Goal: Task Accomplishment & Management: Use online tool/utility

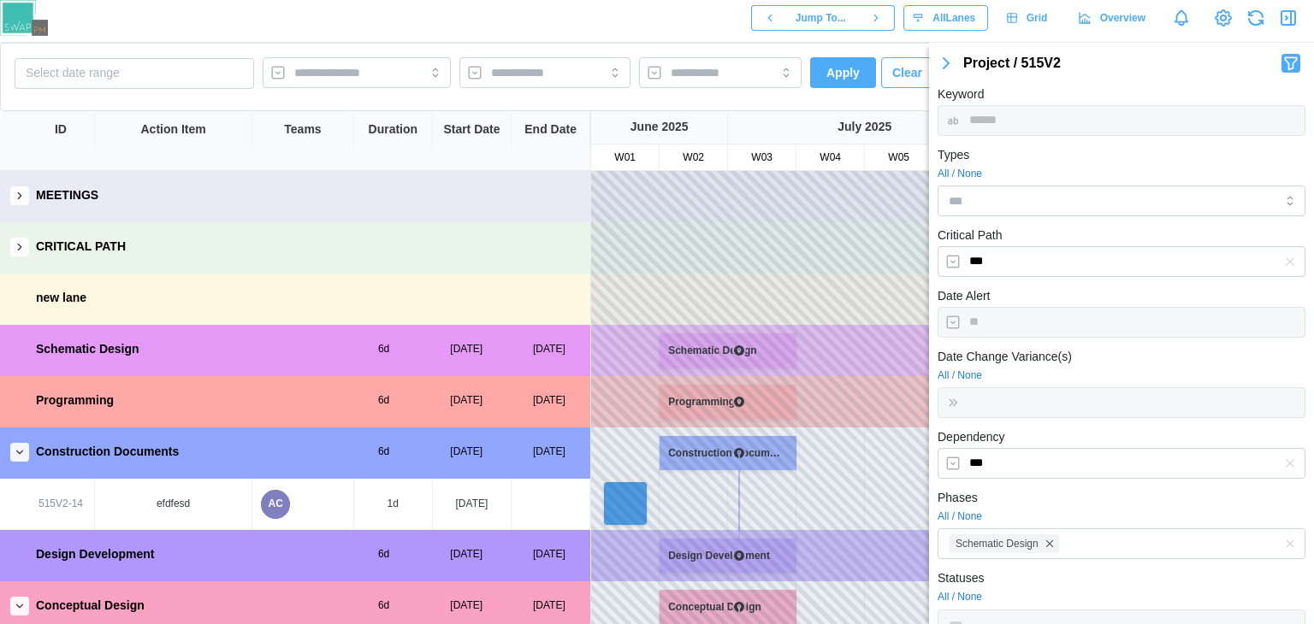
scroll to position [305, 0]
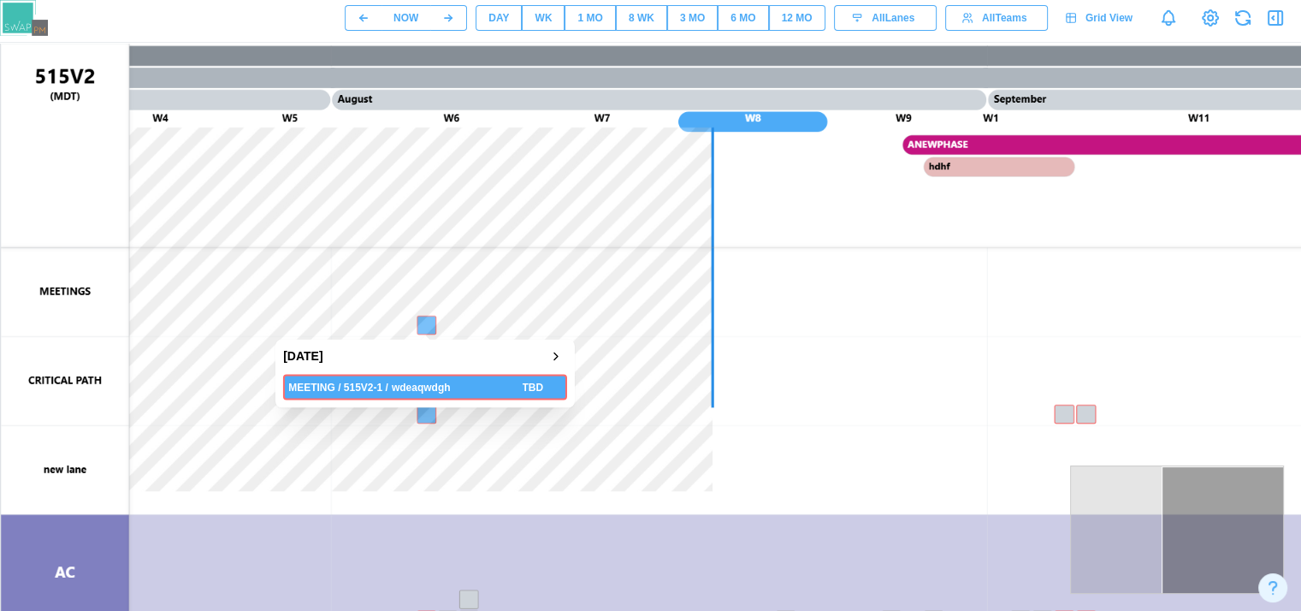
click at [431, 333] on canvas at bounding box center [822, 471] width 1643 height 855
click at [425, 328] on canvas at bounding box center [822, 471] width 1643 height 855
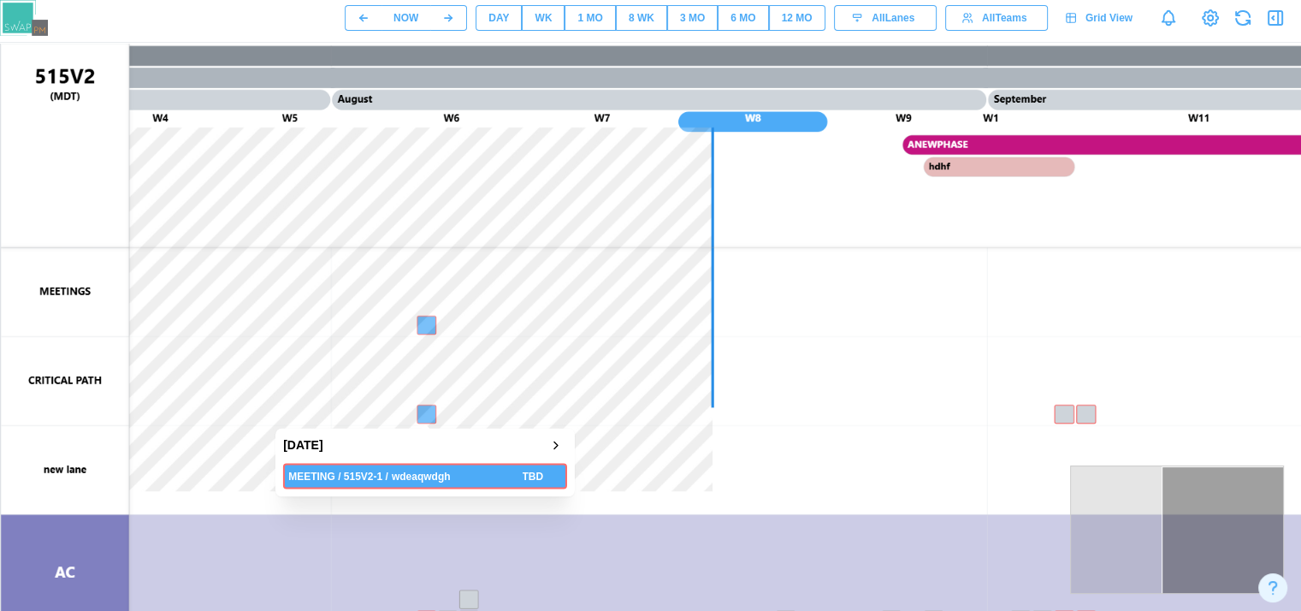
click at [423, 411] on canvas at bounding box center [822, 471] width 1643 height 855
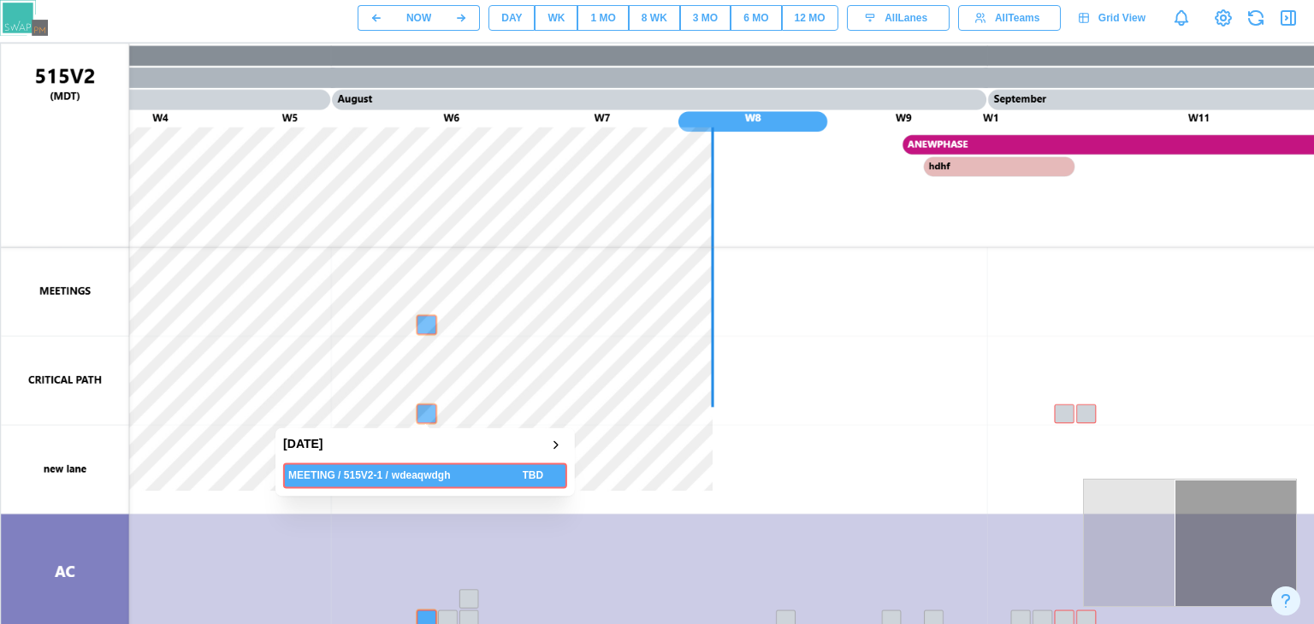
scroll to position [29, 0]
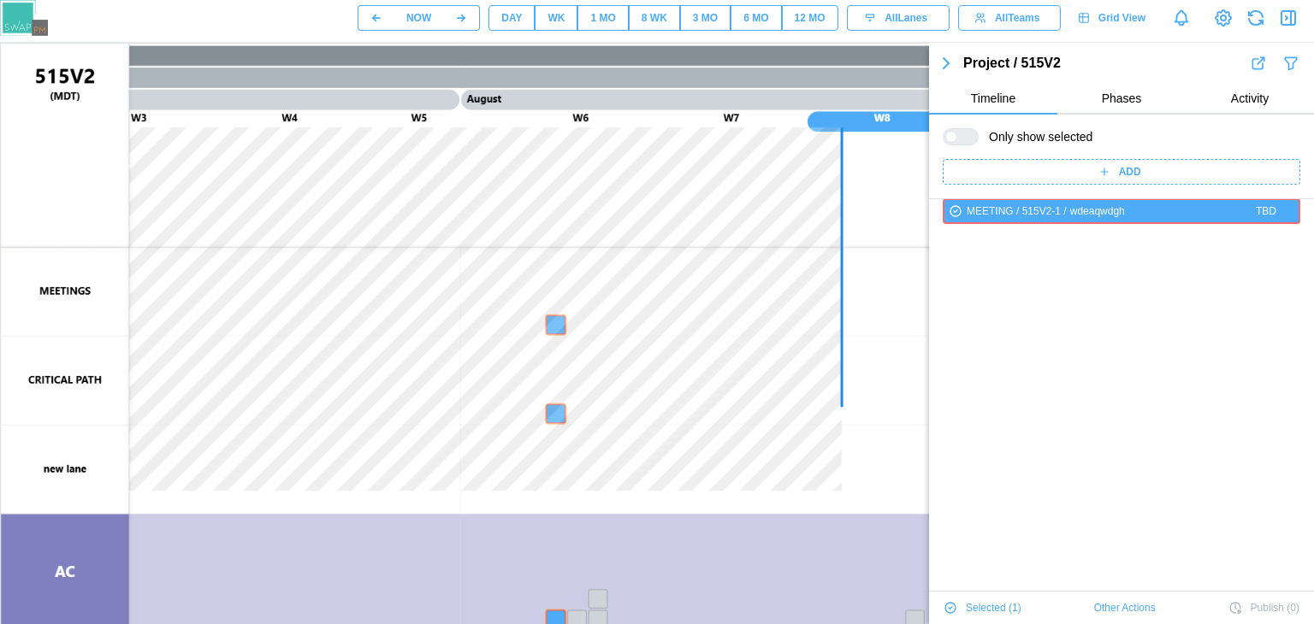
drag, startPoint x: 423, startPoint y: 335, endPoint x: 566, endPoint y: 354, distance: 144.1
click at [566, 354] on canvas at bounding box center [822, 471] width 1643 height 855
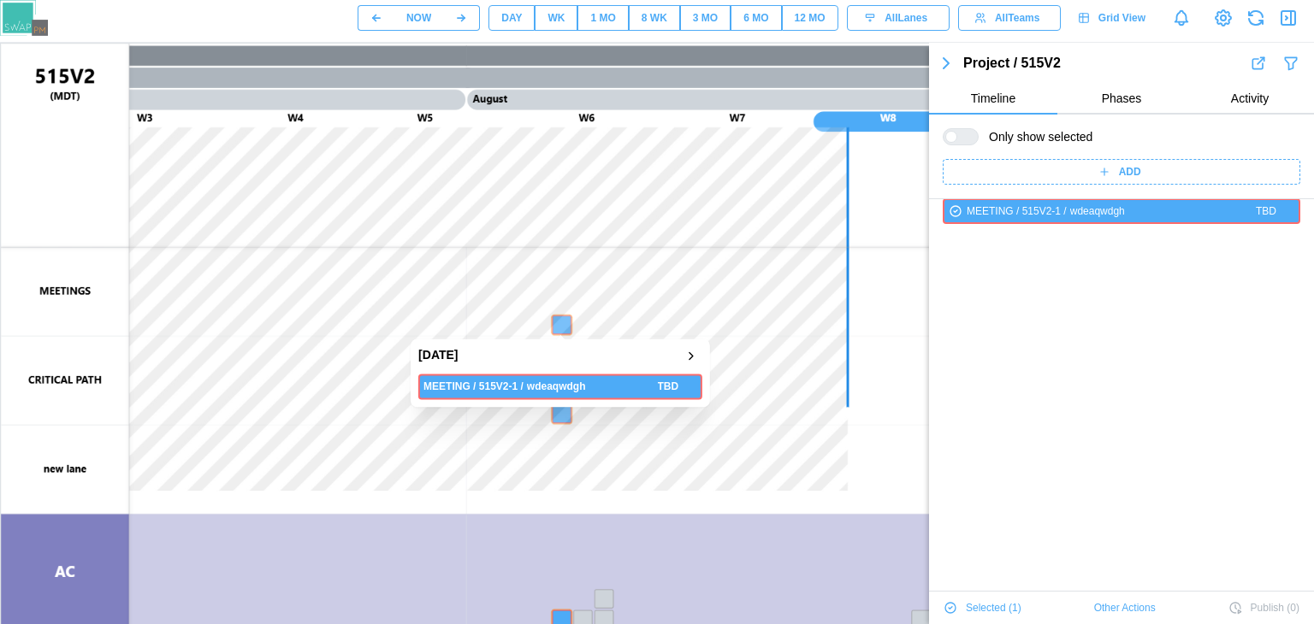
drag, startPoint x: 590, startPoint y: 341, endPoint x: 638, endPoint y: 330, distance: 49.2
click at [638, 330] on div "[DATE] MEETING / 515V2-1 / wdeaqwdgh TBD" at bounding box center [821, 471] width 1643 height 857
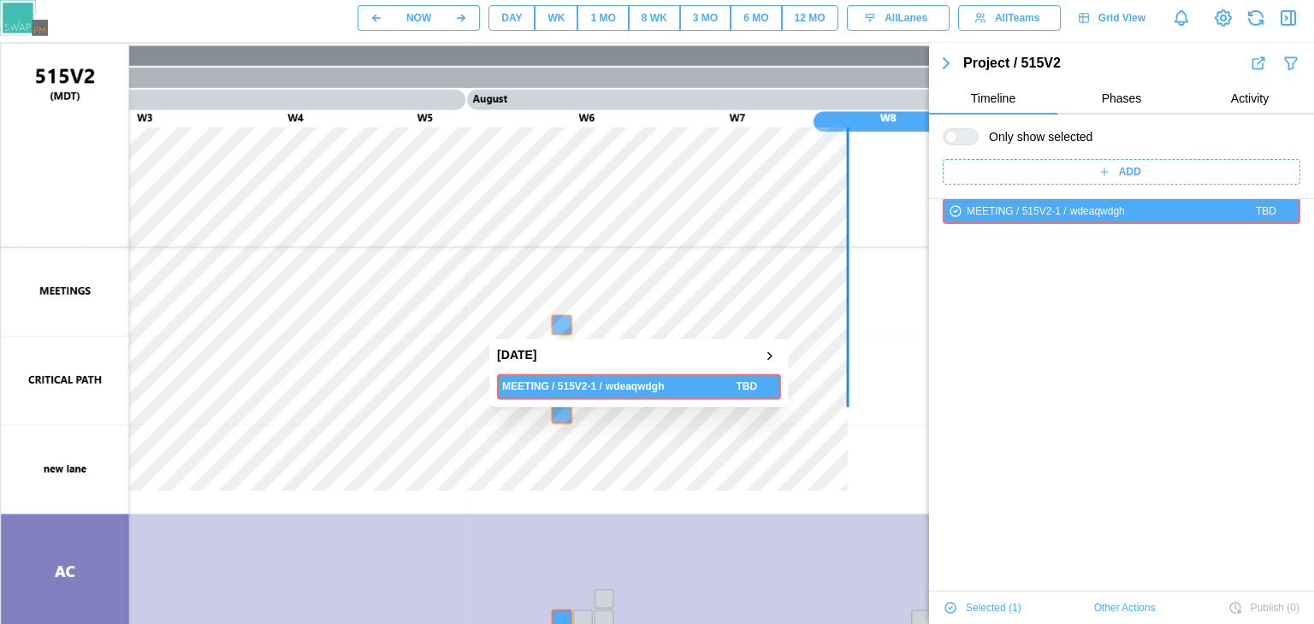
drag, startPoint x: 565, startPoint y: 329, endPoint x: 645, endPoint y: 346, distance: 82.4
click at [645, 346] on div "[DATE] MEETING / 515V2-1 / wdeaqwdgh TBD" at bounding box center [821, 471] width 1643 height 857
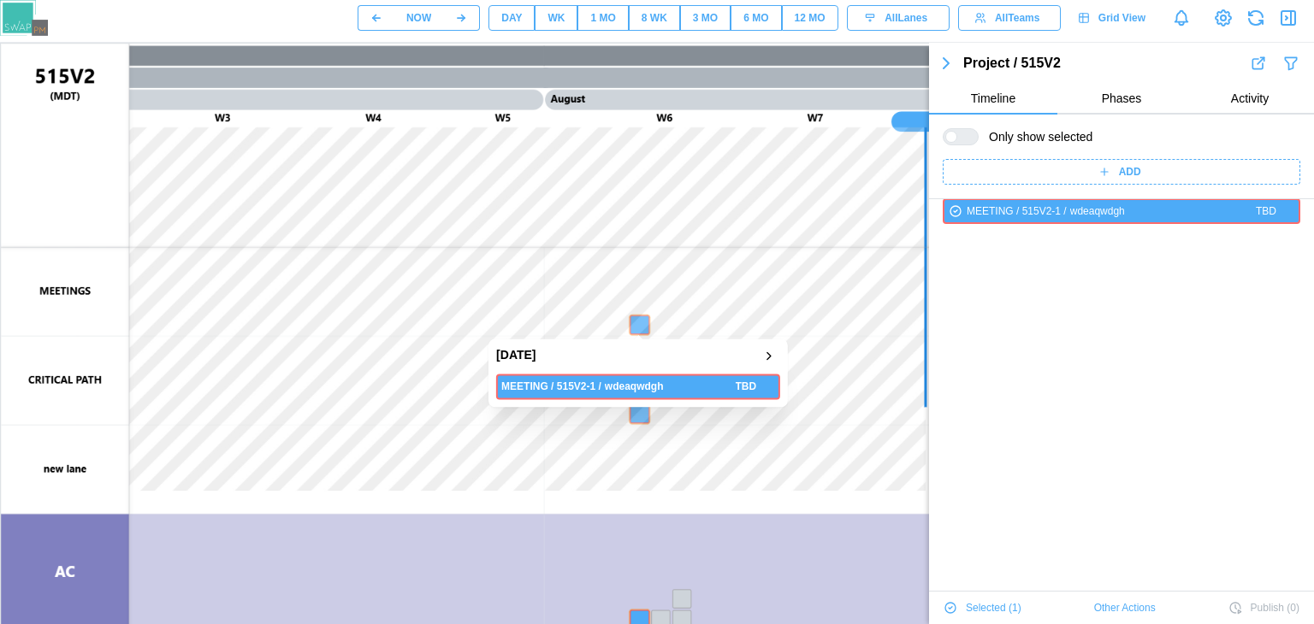
drag, startPoint x: 637, startPoint y: 333, endPoint x: 695, endPoint y: 334, distance: 57.3
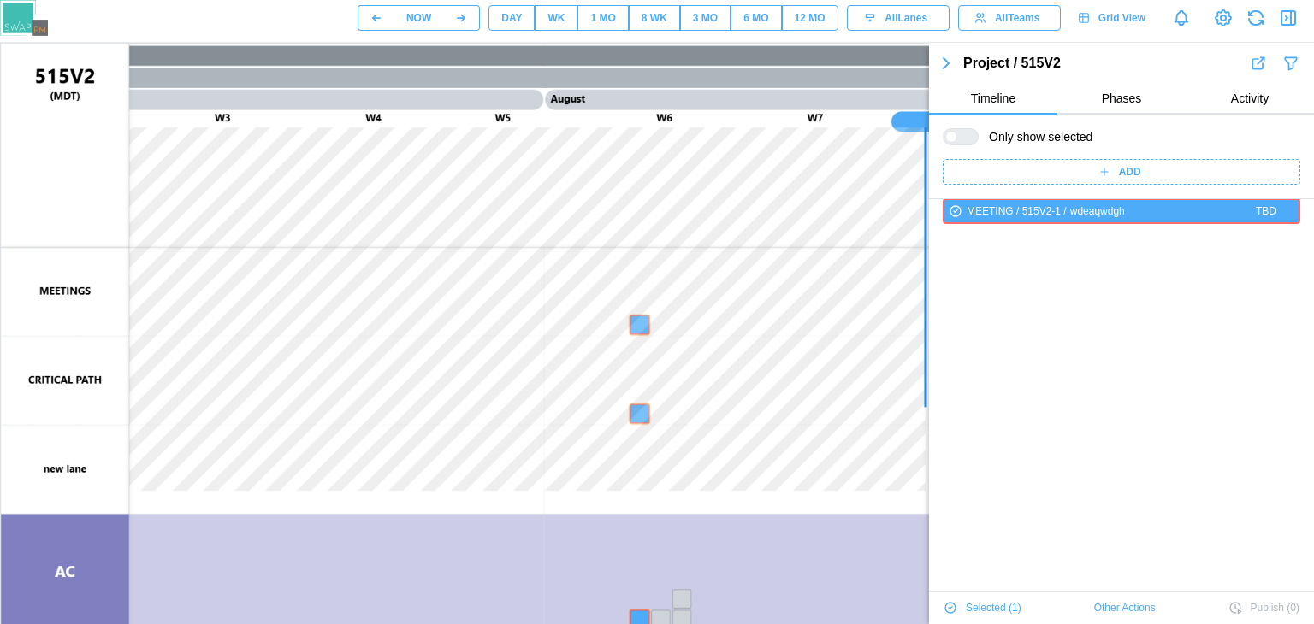
drag, startPoint x: 695, startPoint y: 334, endPoint x: 648, endPoint y: 329, distance: 47.3
click at [648, 329] on canvas at bounding box center [822, 471] width 1643 height 855
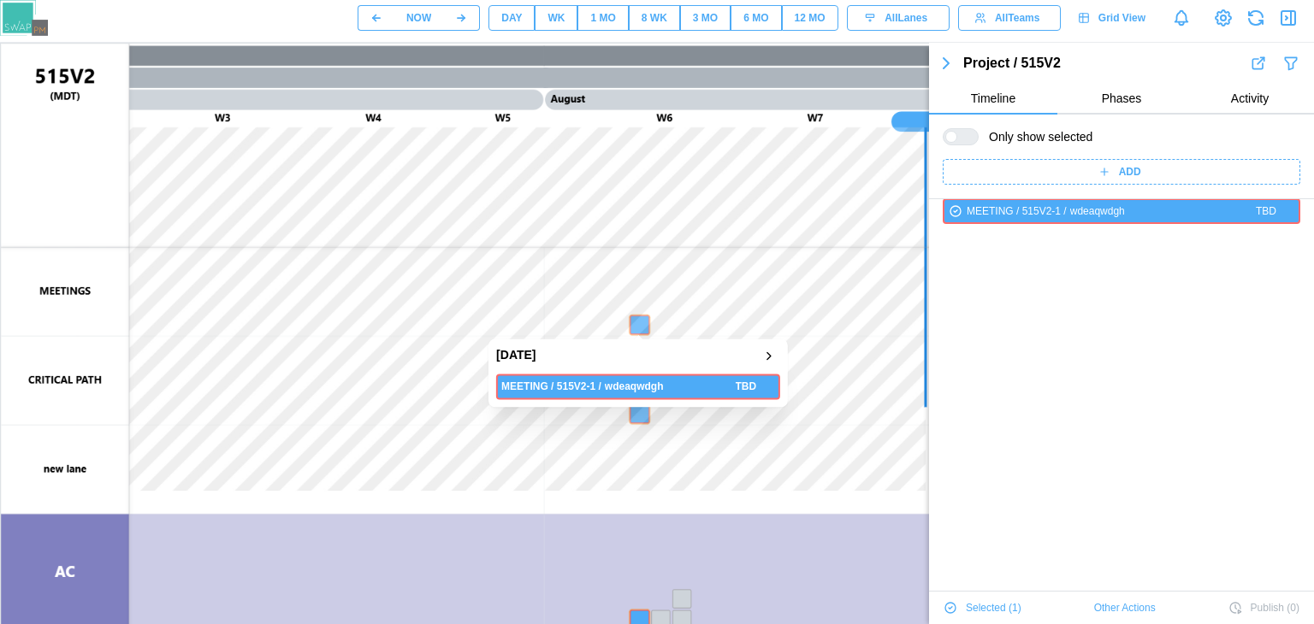
click at [648, 329] on canvas at bounding box center [822, 471] width 1643 height 855
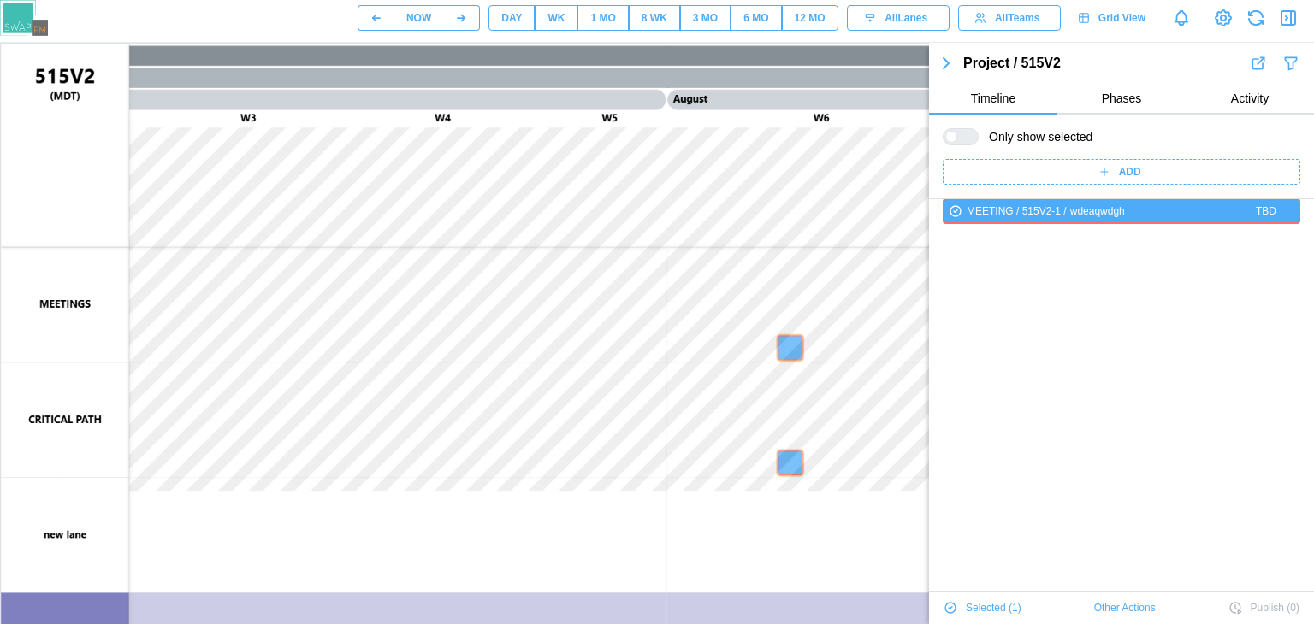
click at [955, 69] on icon "button" at bounding box center [946, 63] width 21 height 21
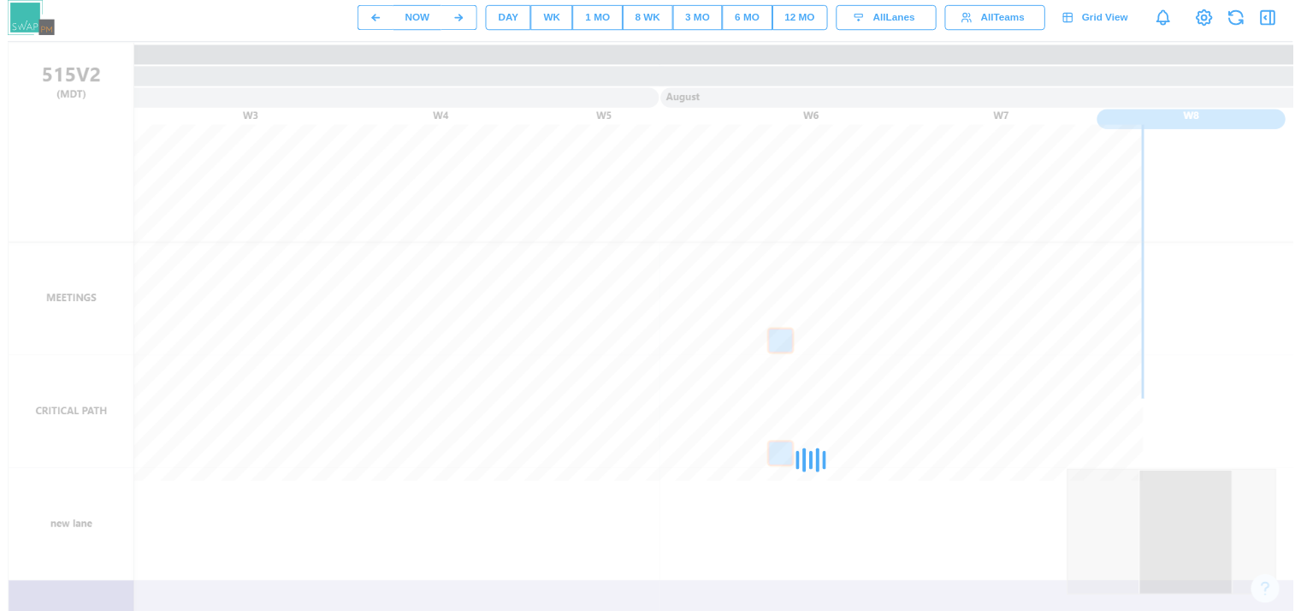
scroll to position [2043, 0]
